Goal: Information Seeking & Learning: Learn about a topic

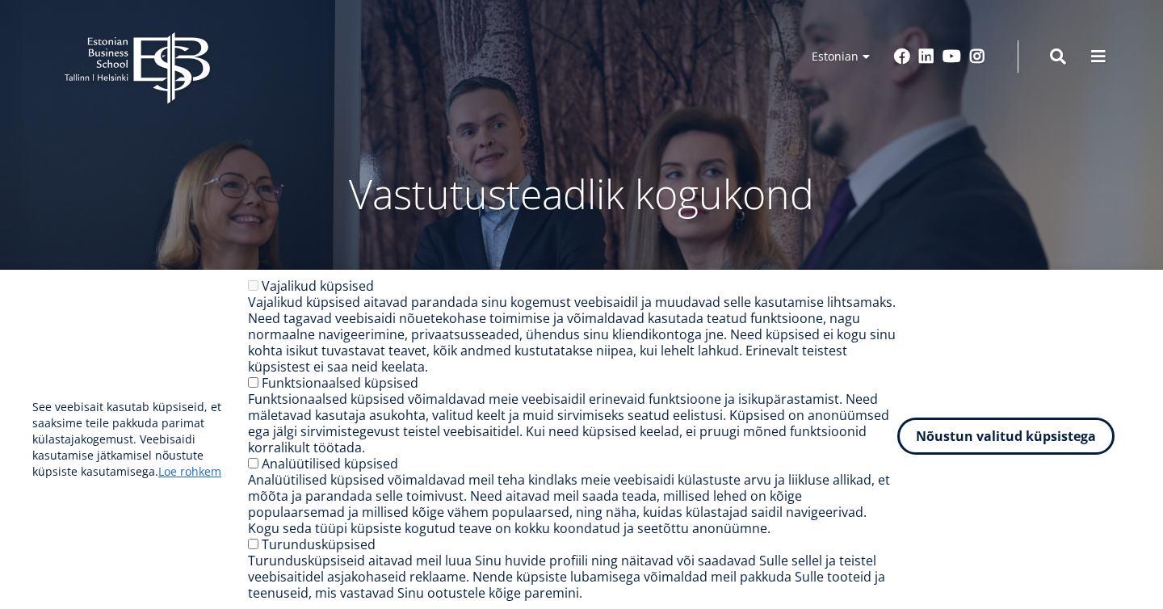
click at [937, 435] on button "Nõustun valitud küpsistega" at bounding box center [1005, 436] width 217 height 37
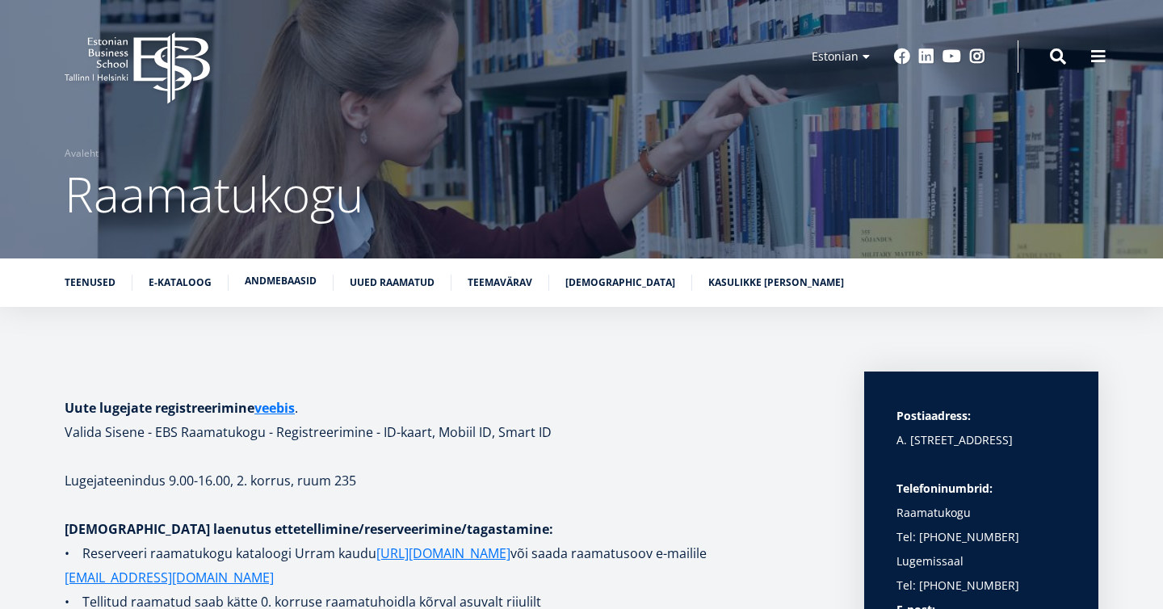
click at [276, 277] on link "Andmebaasid" at bounding box center [281, 281] width 72 height 16
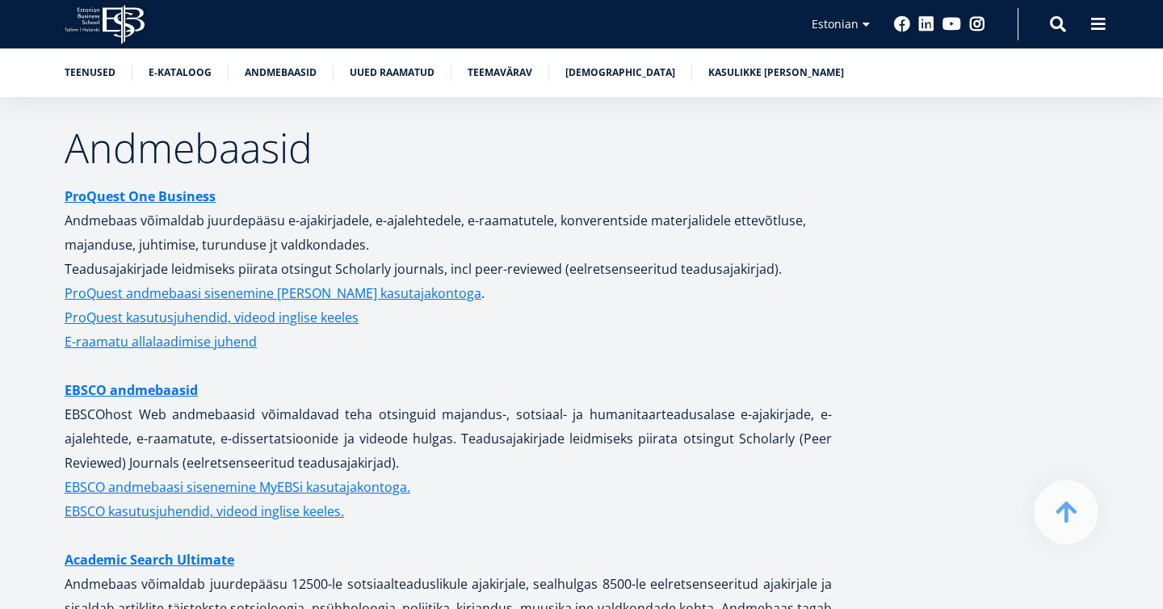
scroll to position [3097, 0]
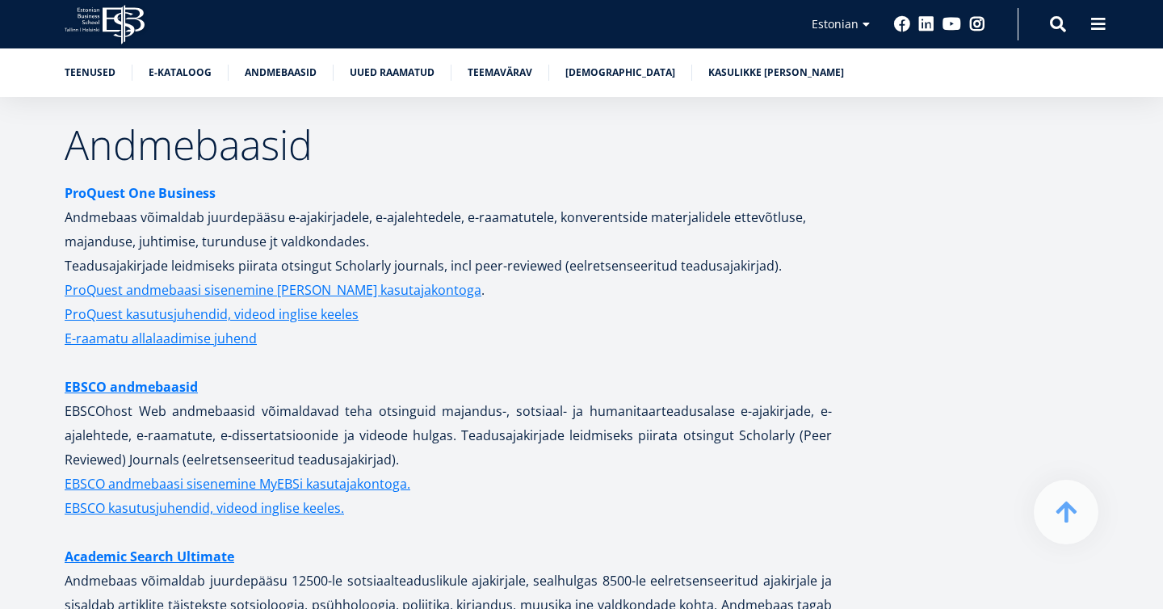
click at [181, 184] on strong "ProQuest One Business" at bounding box center [140, 193] width 151 height 18
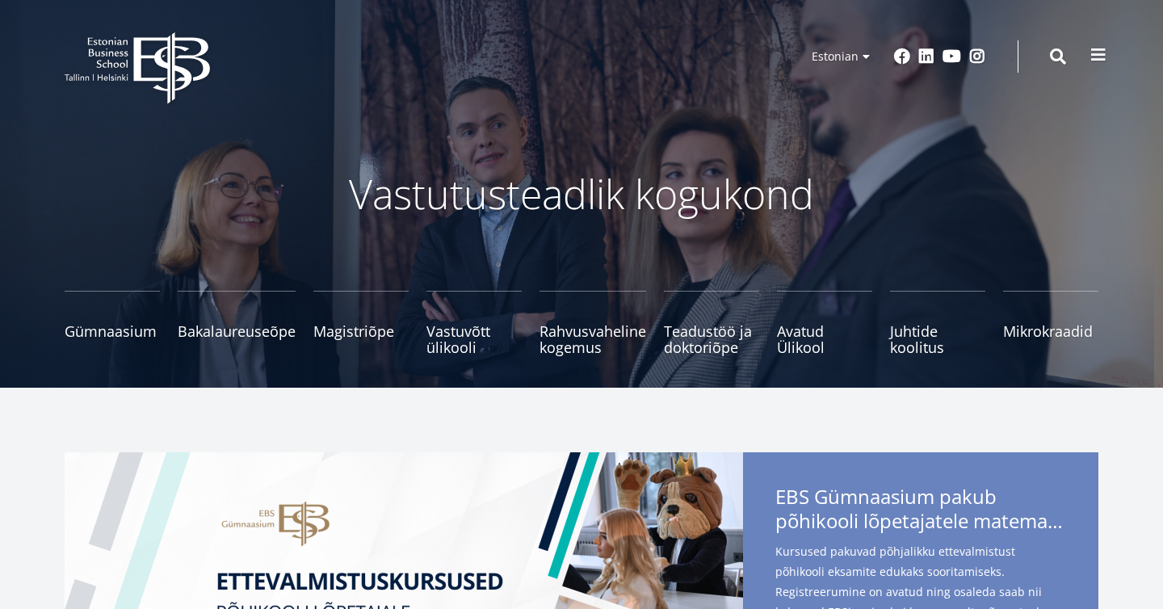
click at [1097, 61] on span at bounding box center [1098, 55] width 16 height 16
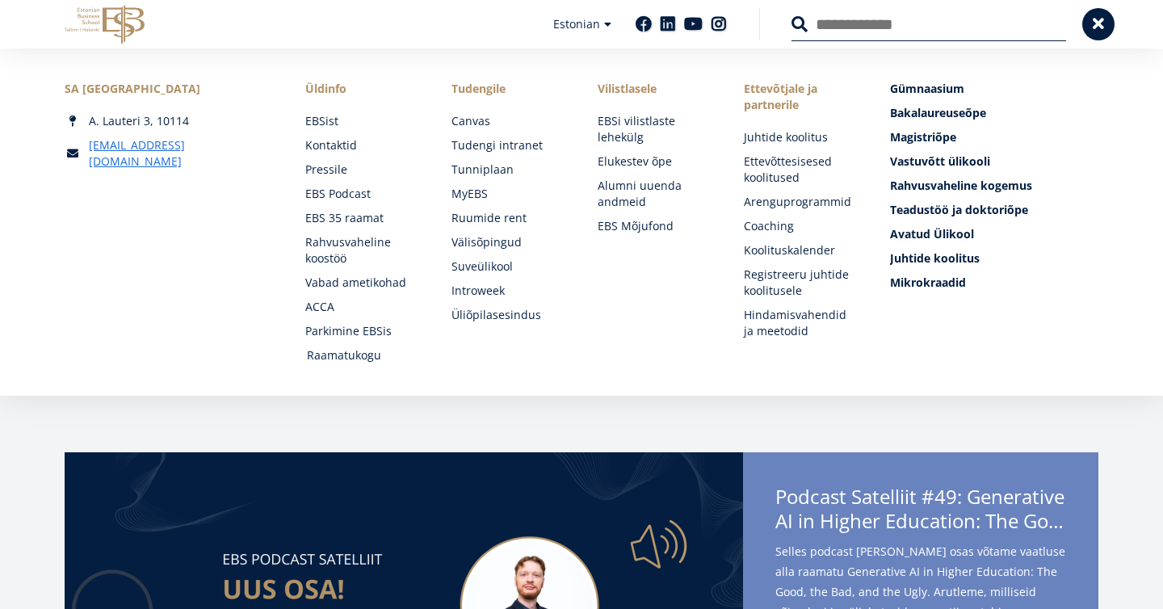
click at [341, 354] on link "Raamatukogu" at bounding box center [364, 355] width 114 height 16
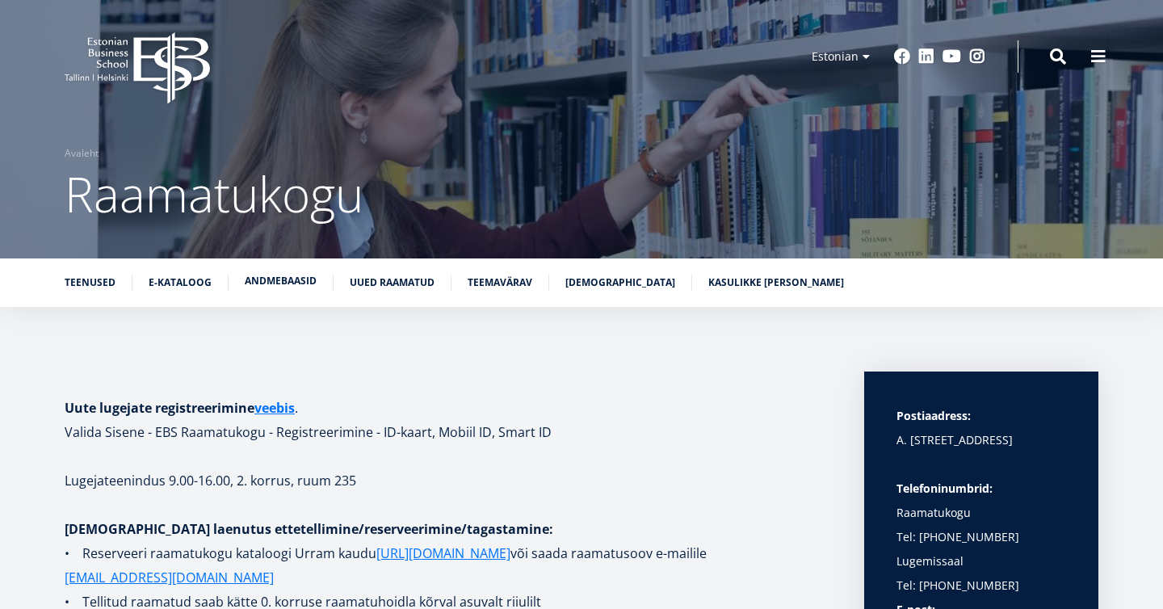
click at [299, 275] on link "Andmebaasid" at bounding box center [281, 281] width 72 height 16
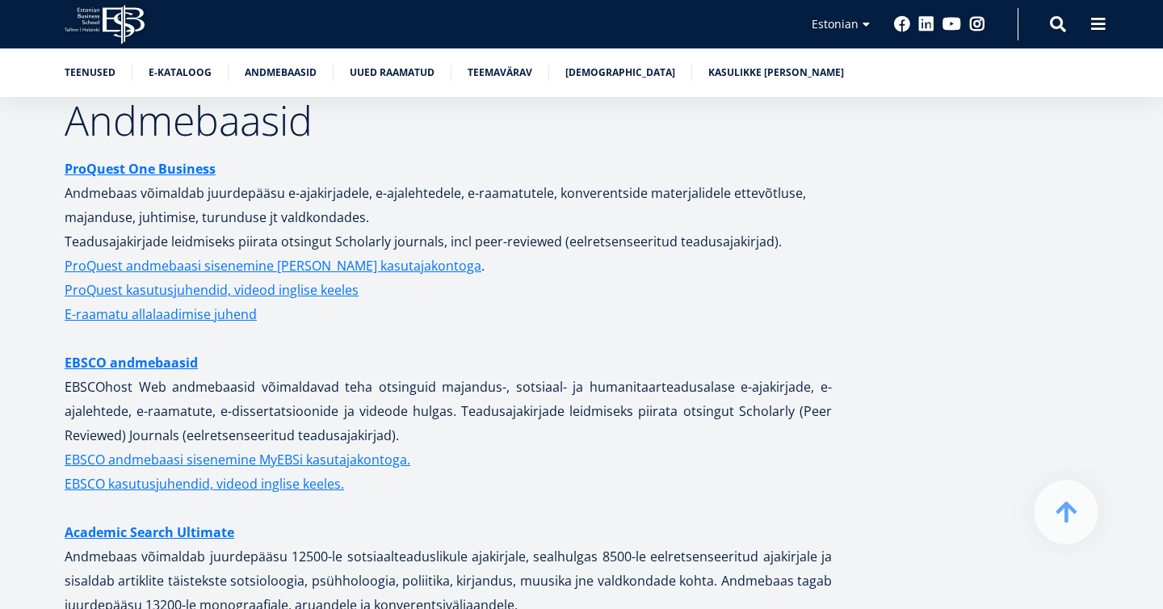
scroll to position [3134, 0]
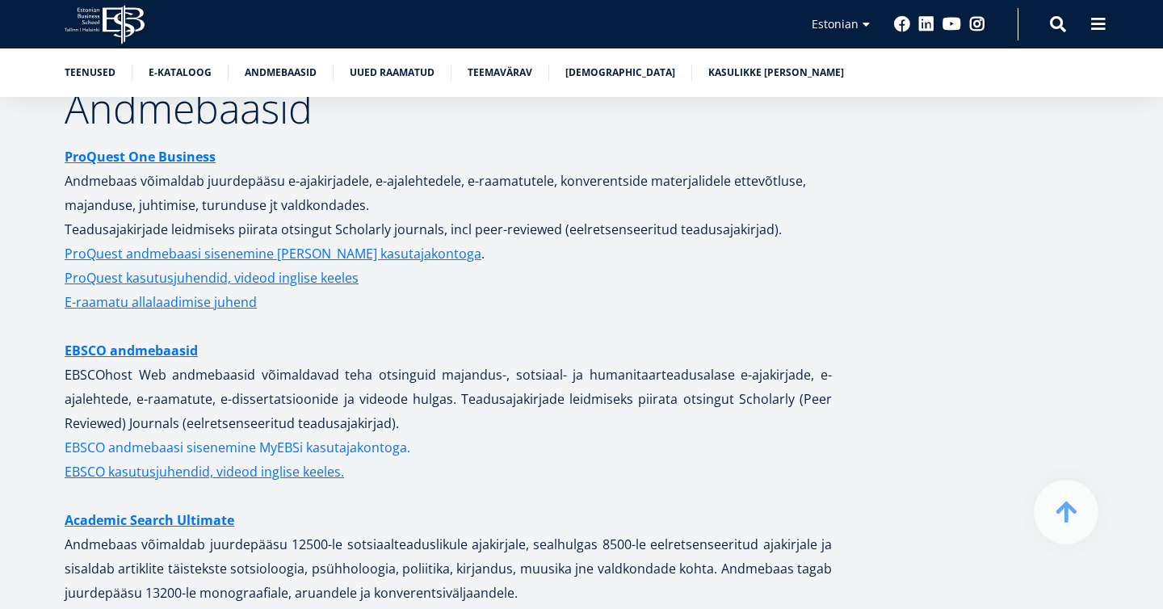
click at [321, 435] on link "EBSCO andmebaasi sisenemine MyEBSi kasutajakontoga." at bounding box center [238, 447] width 346 height 24
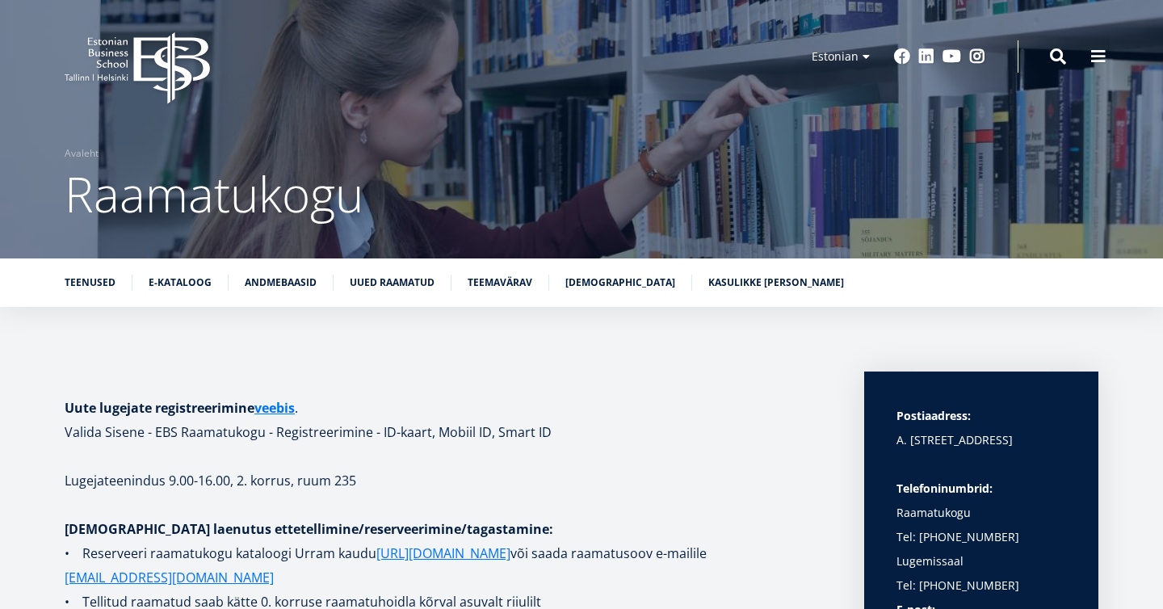
click at [287, 270] on div "Teenused E-kataloog Andmebaasid Uued raamatud Teemavärav Raamatunäitused Kasuli…" at bounding box center [581, 282] width 1163 height 48
click at [277, 279] on link "Andmebaasid" at bounding box center [281, 281] width 72 height 16
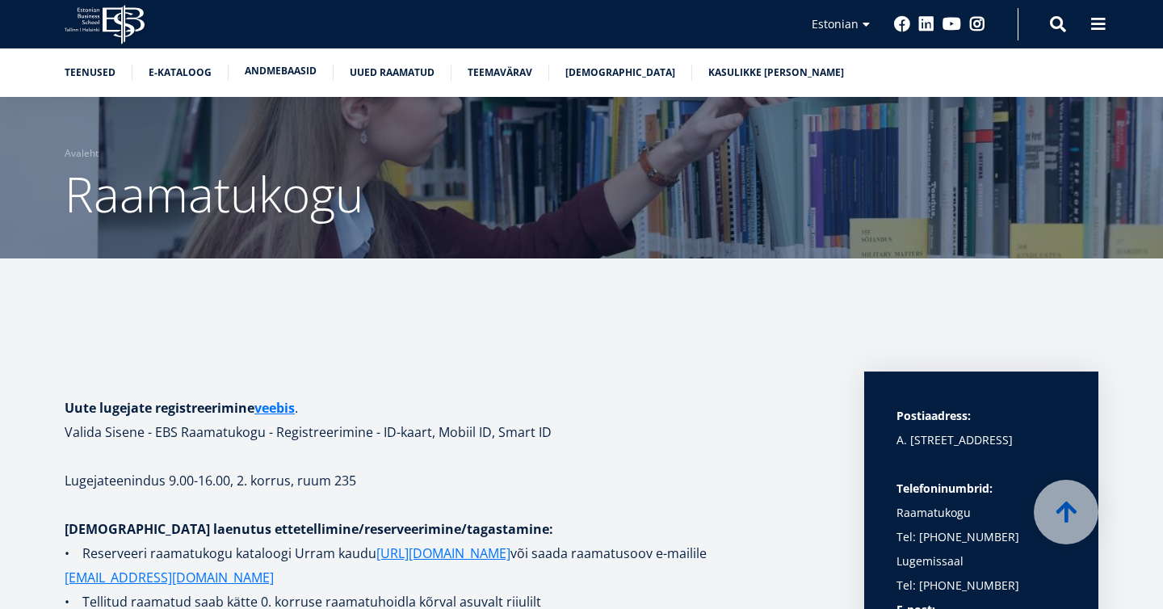
scroll to position [2948, 0]
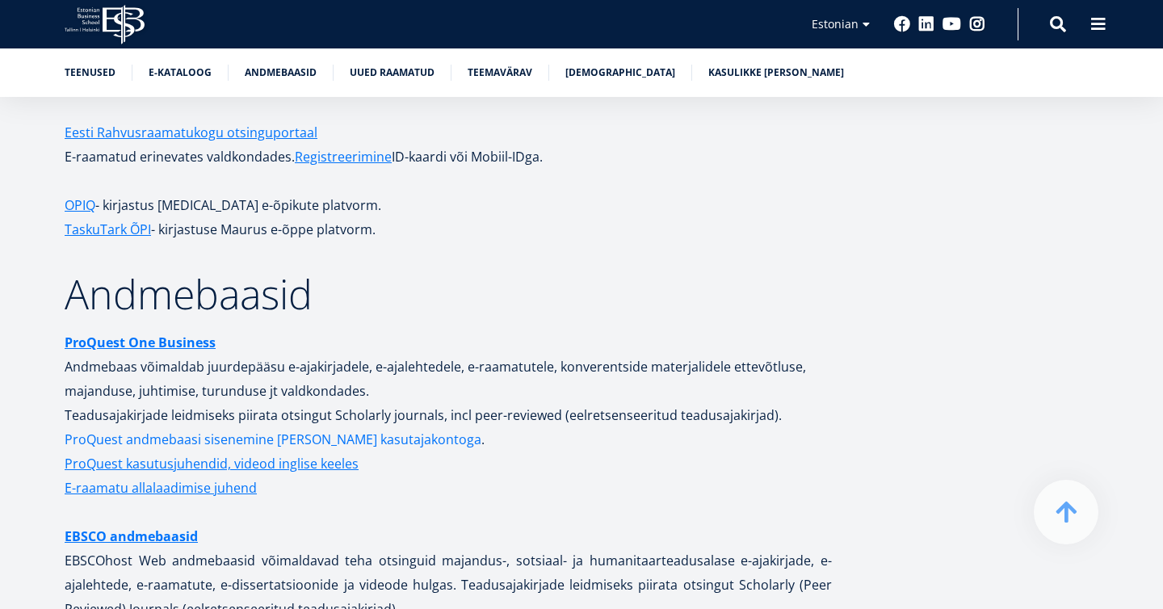
click at [301, 427] on link "ProQuest andmebaasi sisenemine MyEBS kasutajakontoga" at bounding box center [273, 439] width 417 height 24
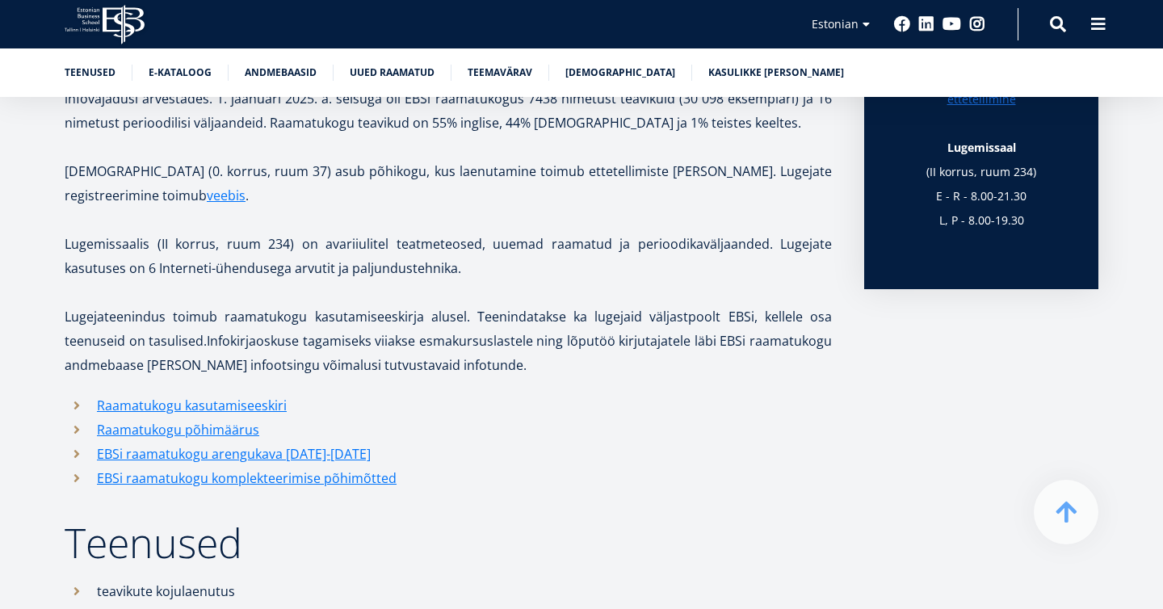
scroll to position [670, 0]
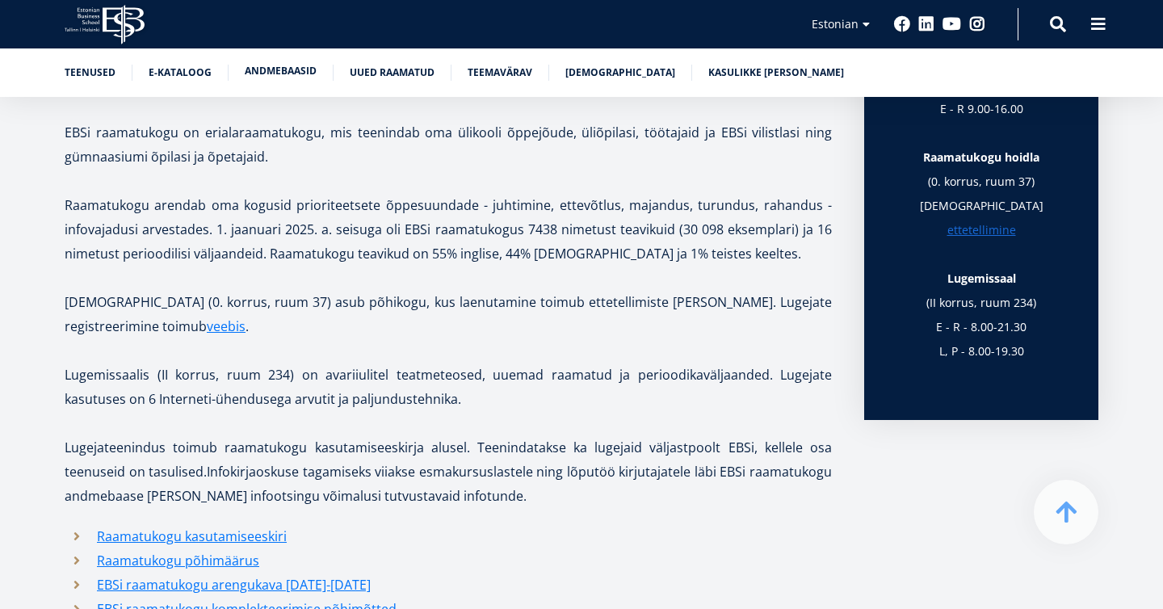
click at [283, 79] on li "Andmebaasid" at bounding box center [289, 73] width 89 height 16
click at [285, 67] on link "Andmebaasid" at bounding box center [281, 71] width 72 height 16
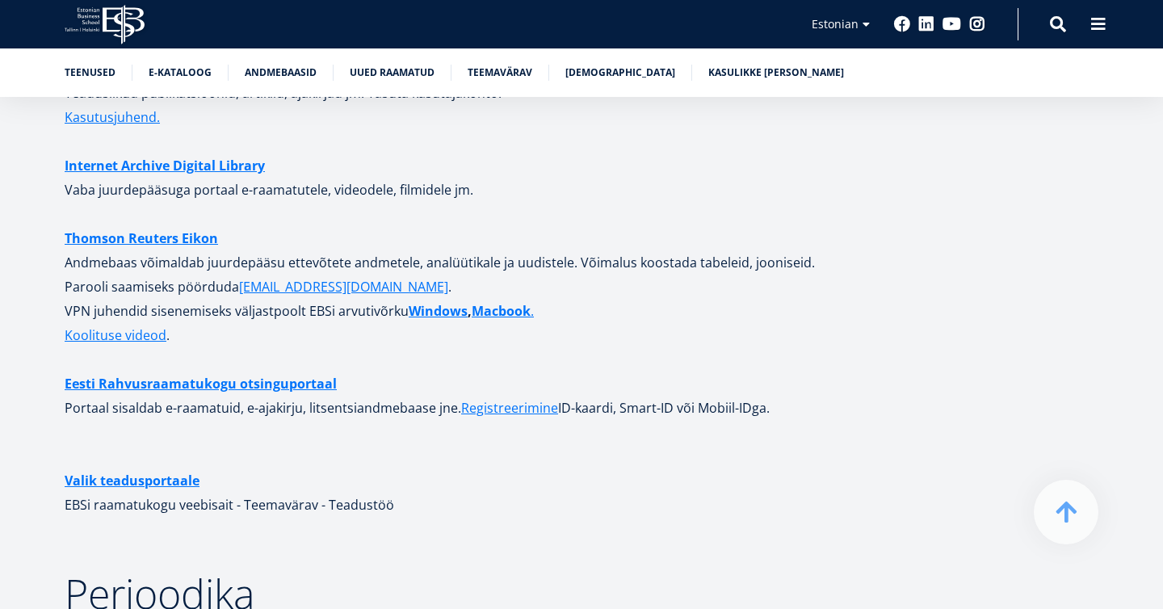
scroll to position [4339, 0]
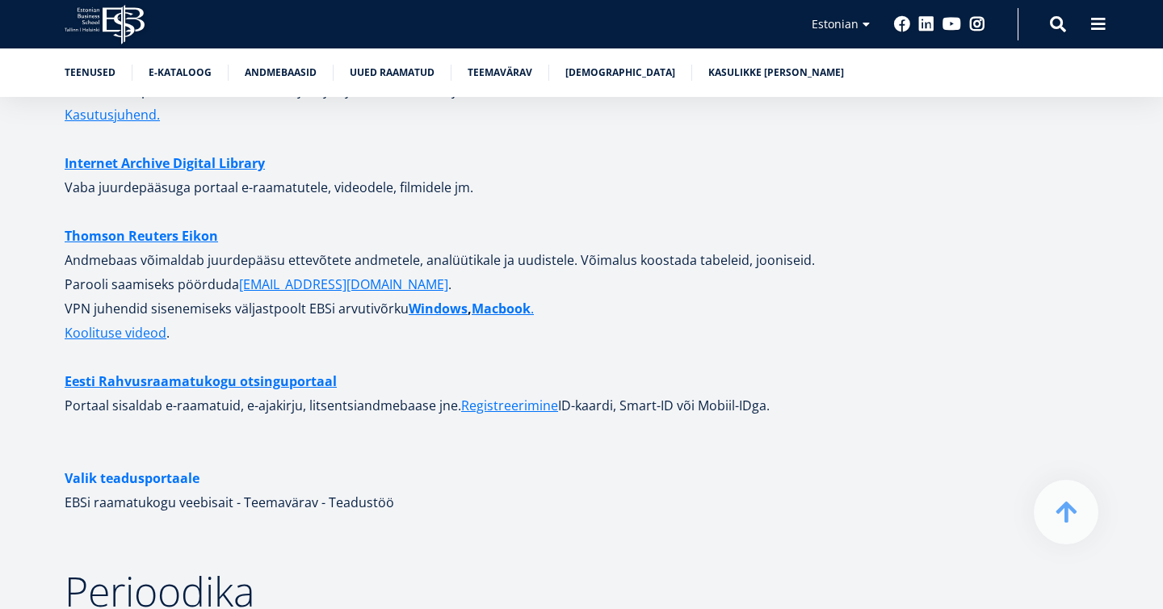
click at [167, 466] on link "Valik teadusportaale" at bounding box center [132, 478] width 135 height 24
